Goal: Consume media (video, audio)

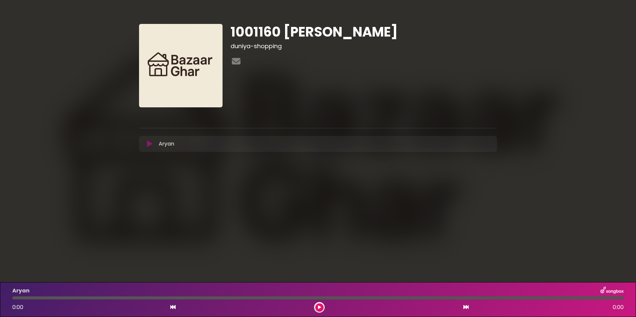
click at [152, 142] on icon at bounding box center [149, 144] width 5 height 7
